Goal: Find specific page/section: Find specific page/section

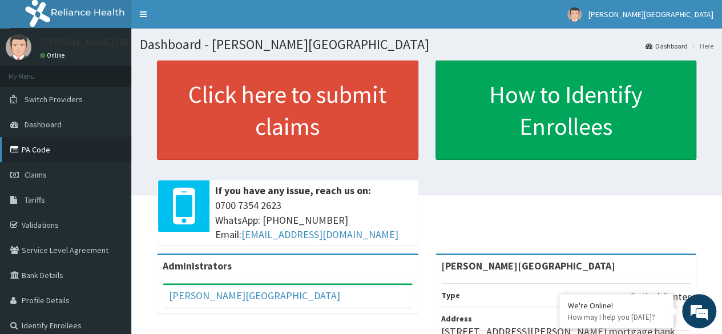
click at [37, 150] on link "PA Code" at bounding box center [65, 149] width 131 height 25
click at [24, 150] on link "PA Code" at bounding box center [65, 149] width 131 height 25
